Goal: Ask a question

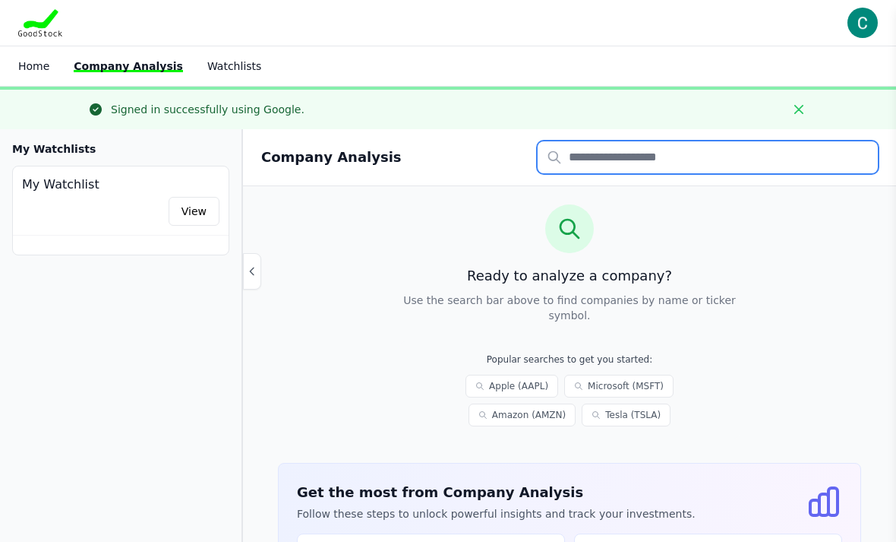
click at [670, 144] on input "text" at bounding box center [708, 157] width 340 height 32
click at [662, 165] on input "text" at bounding box center [708, 157] width 340 height 32
type input "****"
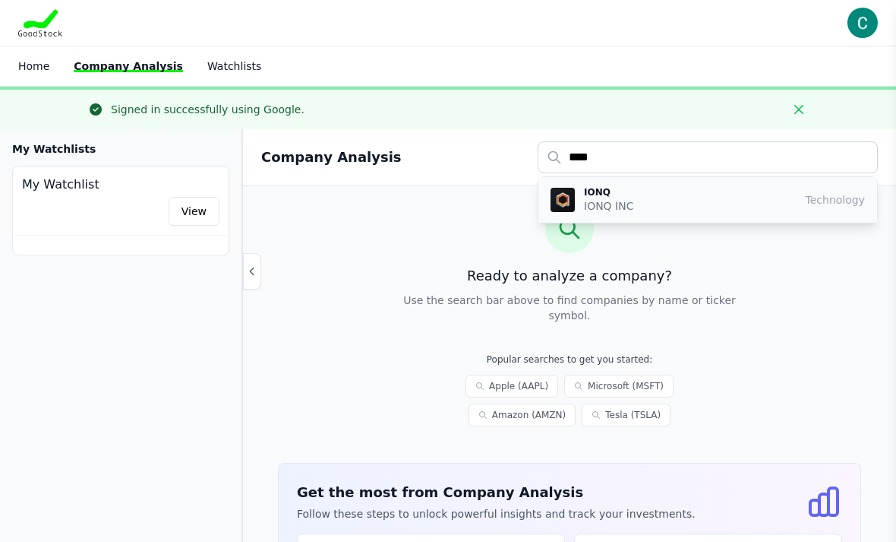
click at [710, 194] on div "IONQ IONQ INC Technology" at bounding box center [708, 199] width 314 height 27
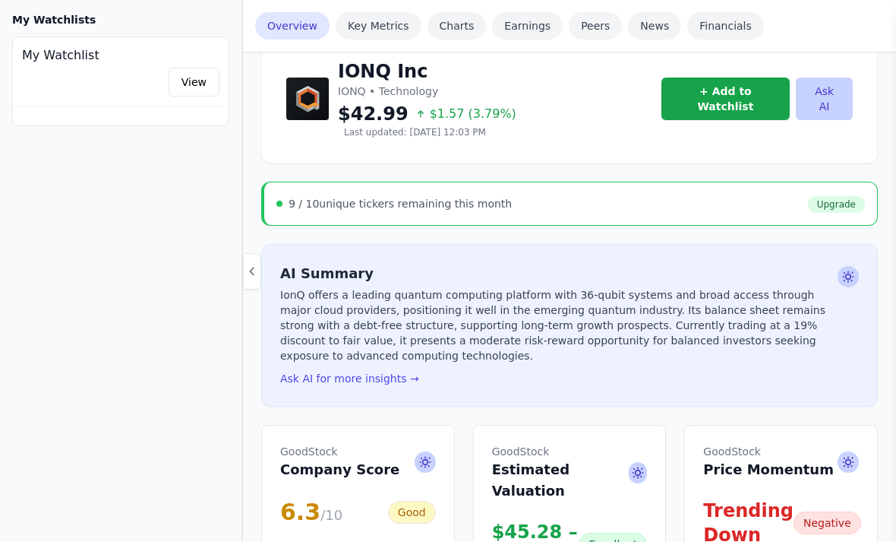
scroll to position [98, 0]
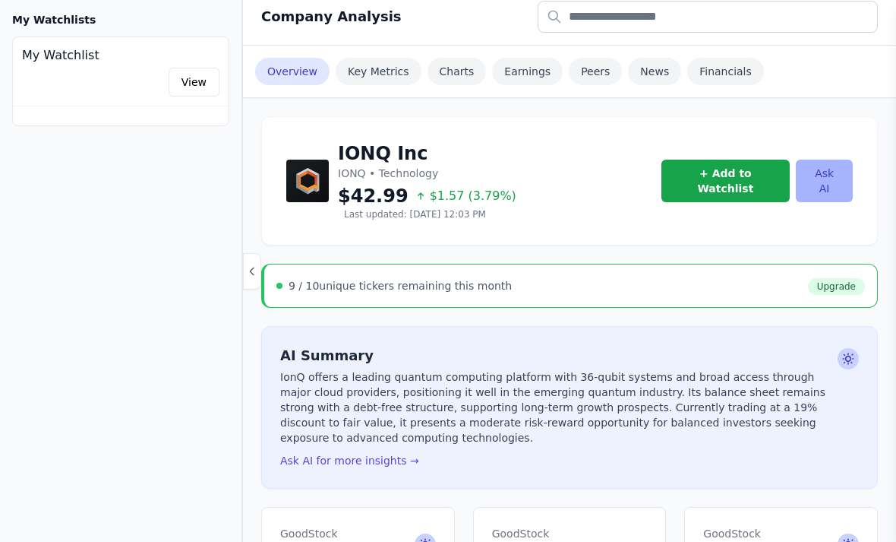
click at [842, 174] on button "Ask AI" at bounding box center [824, 181] width 57 height 43
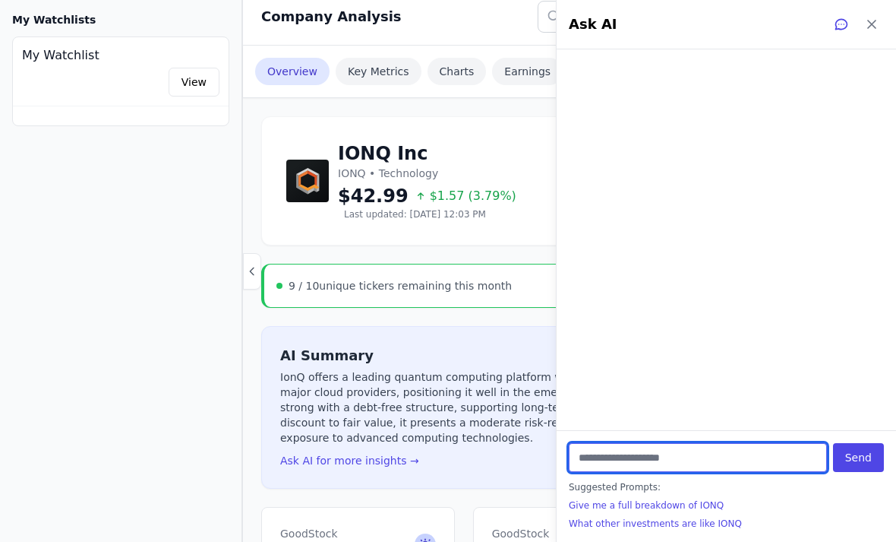
click at [671, 472] on input "text" at bounding box center [698, 457] width 258 height 29
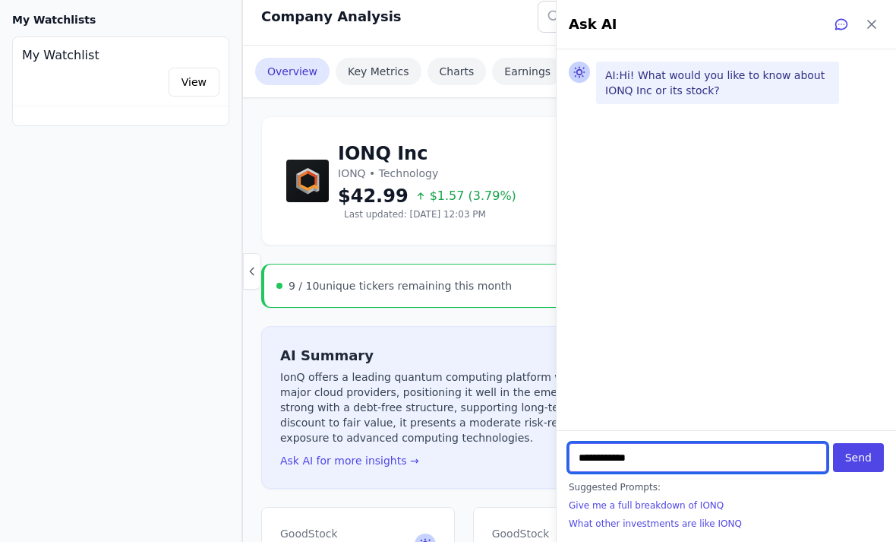
type input "**********"
click at [859, 472] on button "Send" at bounding box center [858, 457] width 51 height 29
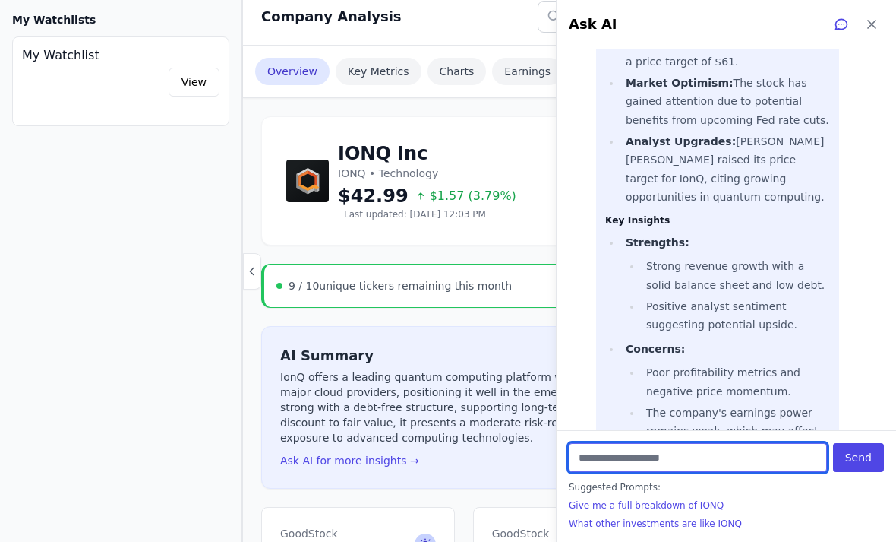
scroll to position [1051, 0]
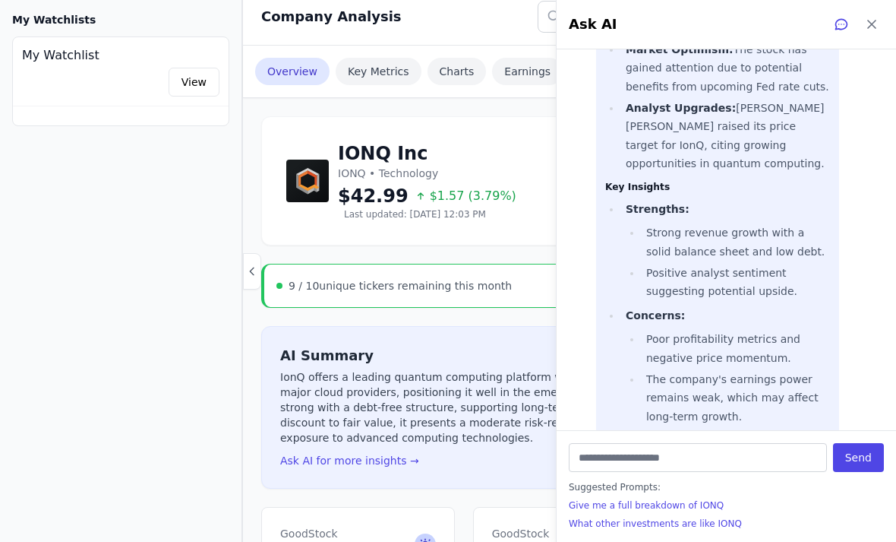
click at [198, 1] on div "My Watchlists My Watchlist View Loading more..." at bounding box center [121, 69] width 242 height 138
